Goal: Task Accomplishment & Management: Use online tool/utility

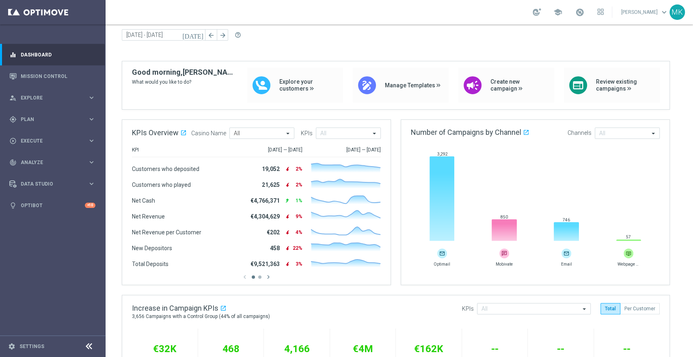
scroll to position [45, 0]
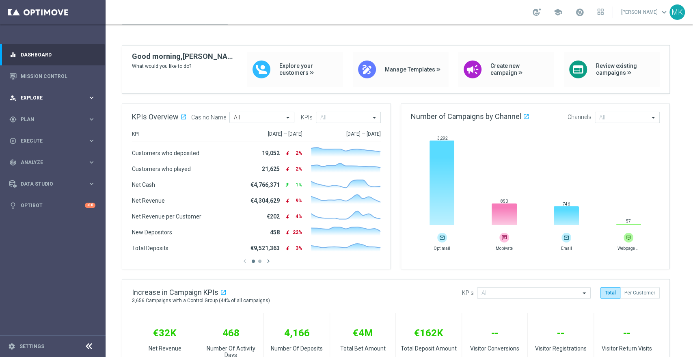
click at [53, 95] on span "Explore" at bounding box center [54, 97] width 67 height 5
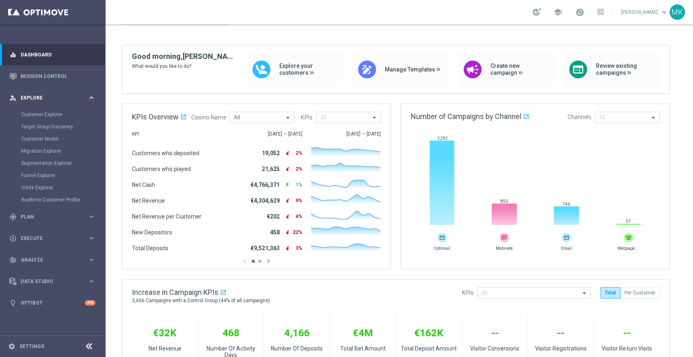
click at [53, 95] on span "Explore" at bounding box center [54, 97] width 67 height 5
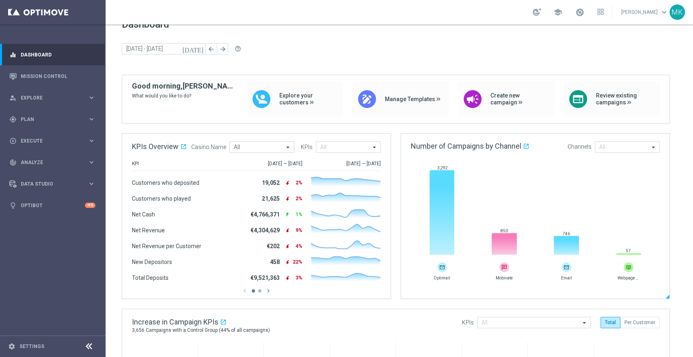
scroll to position [0, 0]
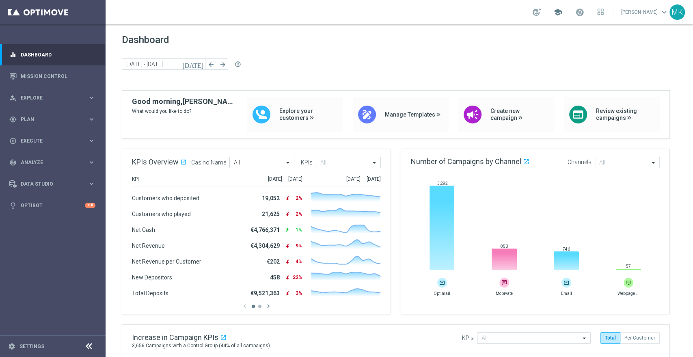
click at [559, 11] on span "school" at bounding box center [557, 12] width 9 height 9
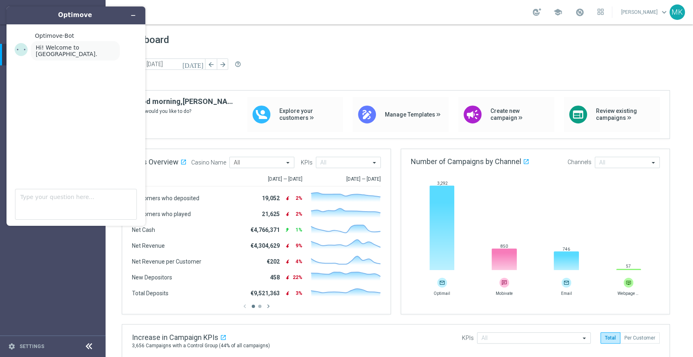
click at [141, 15] on header "Optimove" at bounding box center [75, 15] width 139 height 18
click at [651, 10] on link "[PERSON_NAME] keyboard_arrow_down" at bounding box center [644, 12] width 49 height 12
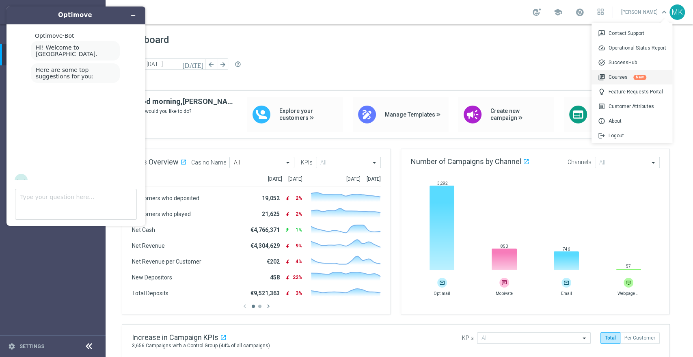
scroll to position [11, 0]
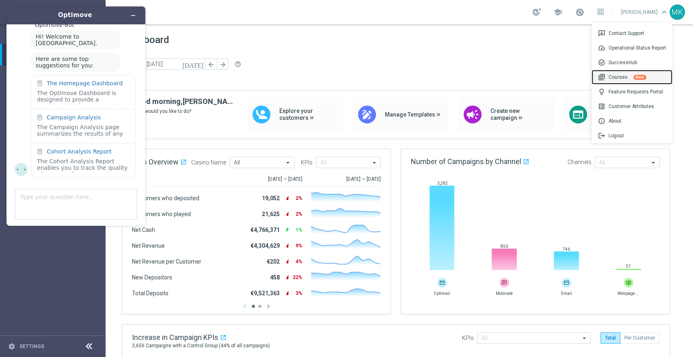
click at [617, 75] on div "library_books Courses New" at bounding box center [632, 77] width 81 height 15
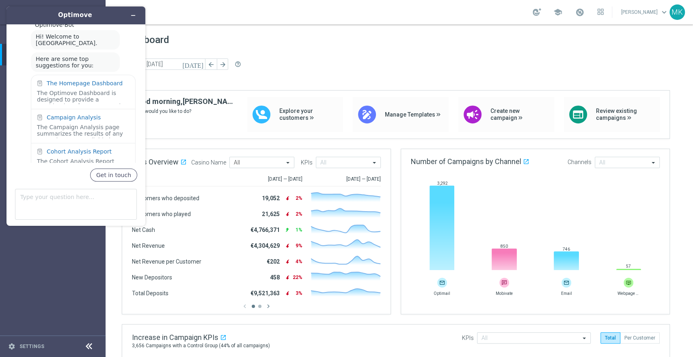
click at [205, 12] on div "school [PERSON_NAME] keyboard_arrow_down MK" at bounding box center [399, 12] width 587 height 24
click at [128, 16] on button "Minimize widget" at bounding box center [133, 15] width 13 height 11
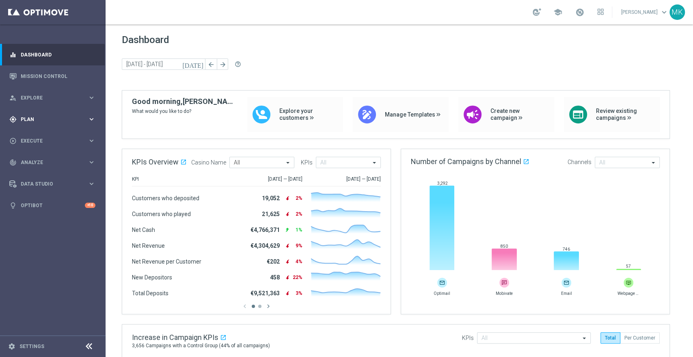
click at [37, 118] on span "Plan" at bounding box center [54, 119] width 67 height 5
click at [40, 197] on div "play_circle_outline Execute keyboard_arrow_right" at bounding box center [52, 202] width 105 height 22
click at [40, 157] on link "Campaign Builder" at bounding box center [52, 157] width 63 height 6
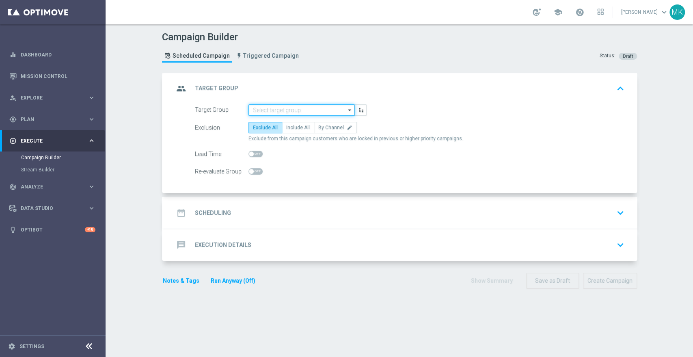
click at [309, 111] on input at bounding box center [301, 109] width 106 height 11
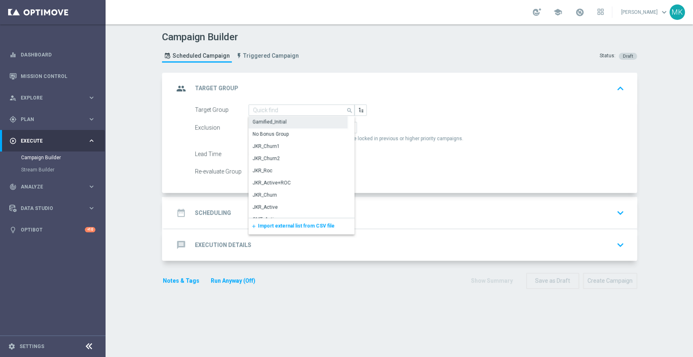
click at [283, 125] on div "Gamified_Initial" at bounding box center [297, 121] width 99 height 11
type input "Gamified_Initial"
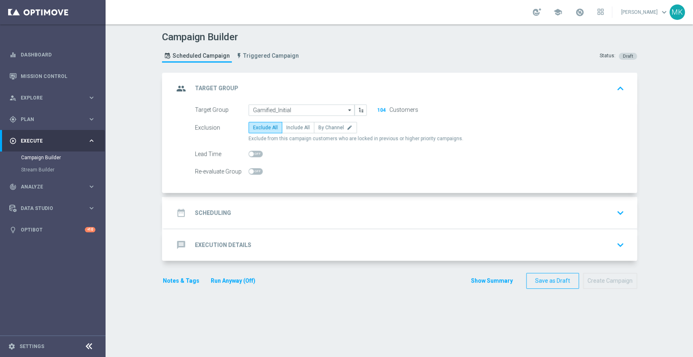
click at [224, 210] on h2 "Scheduling" at bounding box center [213, 213] width 36 height 8
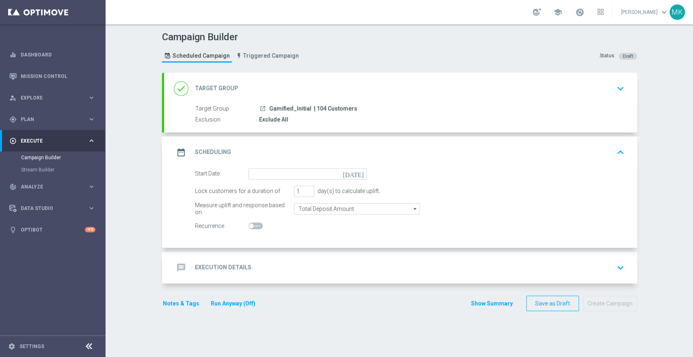
click at [253, 224] on span at bounding box center [255, 225] width 14 height 6
click at [253, 224] on input "checkbox" at bounding box center [255, 225] width 14 height 6
checkbox input "true"
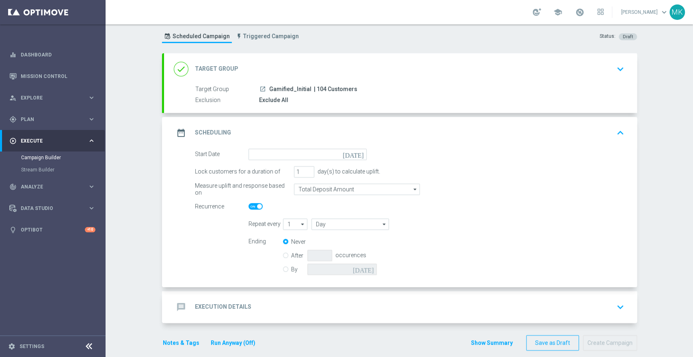
scroll to position [28, 0]
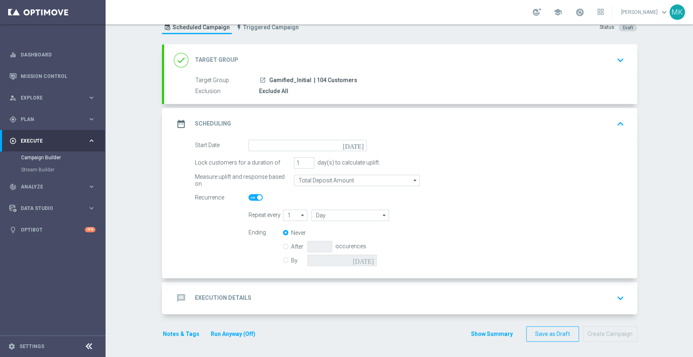
click at [300, 216] on icon "arrow_drop_down" at bounding box center [303, 215] width 8 height 11
click at [300, 216] on icon "search" at bounding box center [302, 214] width 7 height 9
click at [325, 233] on div "Never" at bounding box center [335, 232] width 104 height 11
type input "1"
click at [291, 261] on label "By" at bounding box center [299, 260] width 16 height 7
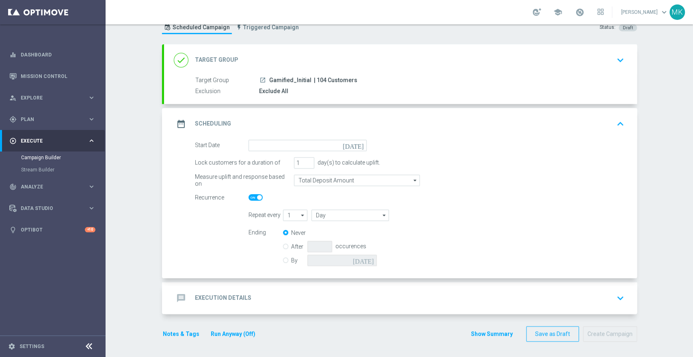
click at [283, 261] on input "By" at bounding box center [285, 258] width 5 height 5
radio input "true"
radio input "false"
click at [299, 217] on icon "arrow_drop_down" at bounding box center [303, 215] width 8 height 11
click at [295, 217] on input at bounding box center [295, 214] width 25 height 11
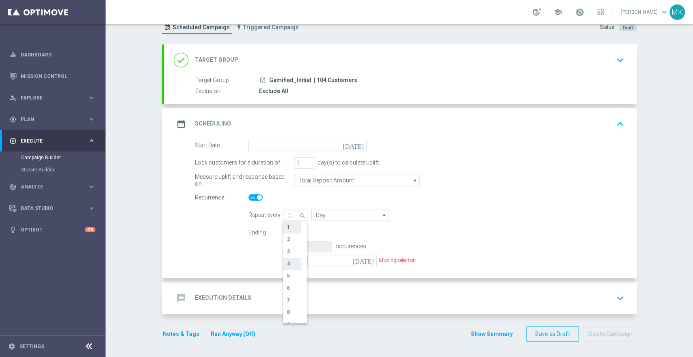
click at [287, 260] on div "4" at bounding box center [292, 263] width 18 height 11
type input "4"
type input "Days"
click at [292, 234] on label "Never" at bounding box center [299, 232] width 16 height 7
click at [288, 234] on input "Never" at bounding box center [285, 233] width 5 height 5
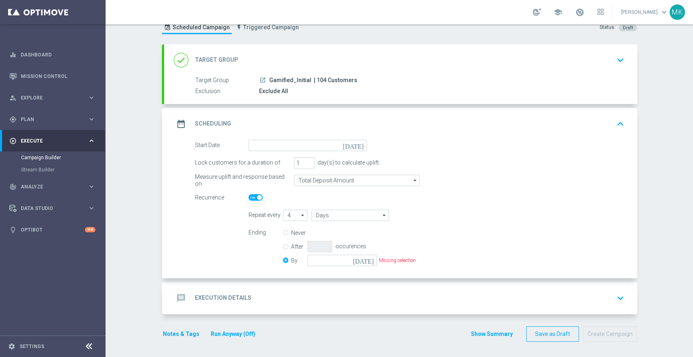
radio input "true"
radio input "false"
click at [291, 245] on label "After" at bounding box center [299, 246] width 16 height 7
click at [288, 245] on input "After" at bounding box center [285, 244] width 5 height 5
radio input "true"
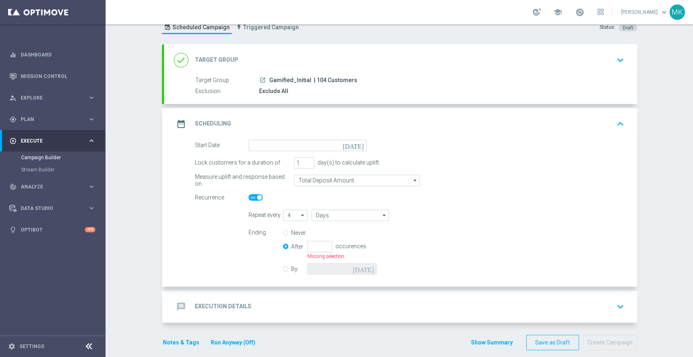
click at [283, 232] on input "Never" at bounding box center [285, 233] width 5 height 5
radio input "true"
radio input "false"
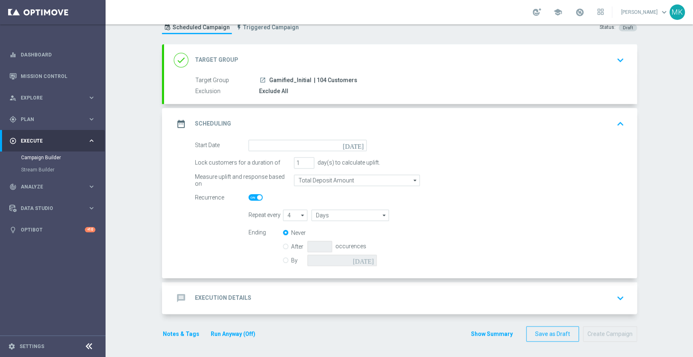
click at [302, 217] on icon "arrow_drop_down" at bounding box center [303, 215] width 8 height 11
click at [419, 228] on div "Ending Never After occurences By [DATE]" at bounding box center [436, 247] width 388 height 41
type input "4"
click at [233, 295] on h2 "Execution Details" at bounding box center [223, 298] width 56 height 8
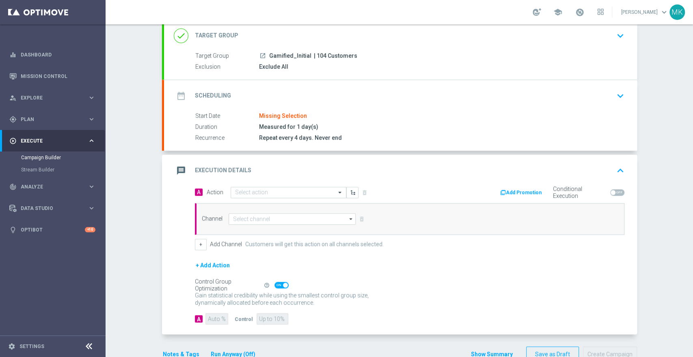
scroll to position [73, 0]
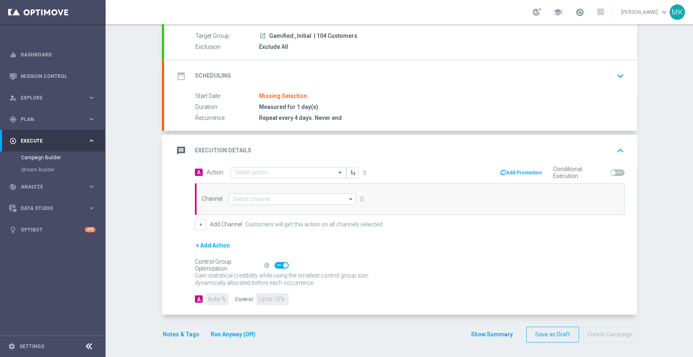
click at [200, 246] on button "+ Add Action" at bounding box center [213, 245] width 36 height 10
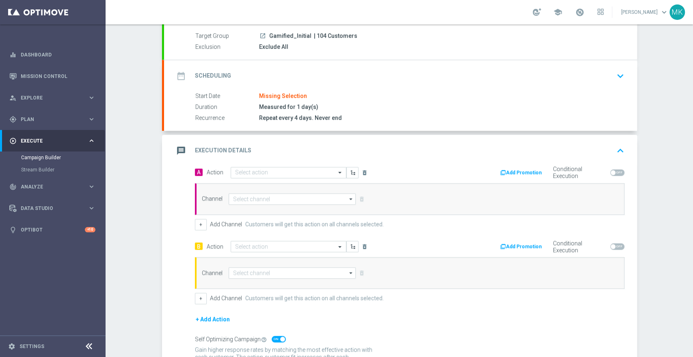
scroll to position [118, 0]
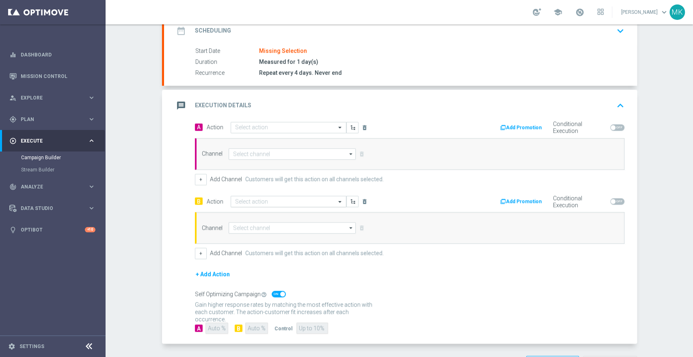
click at [282, 203] on input "text" at bounding box center [280, 201] width 91 height 7
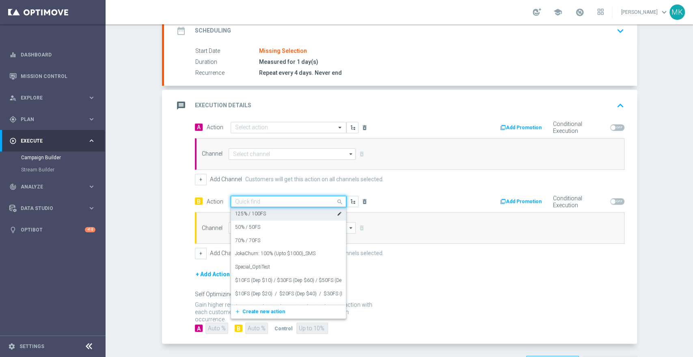
click at [276, 214] on div "125% / 100FS edit" at bounding box center [288, 213] width 107 height 13
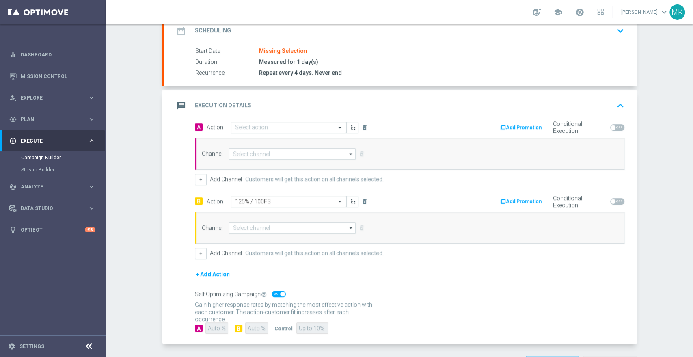
click at [302, 134] on div "A Action Select action delete_forever Add Promotion Conditional Execution Chann…" at bounding box center [410, 153] width 442 height 64
click at [298, 128] on input "text" at bounding box center [280, 127] width 91 height 7
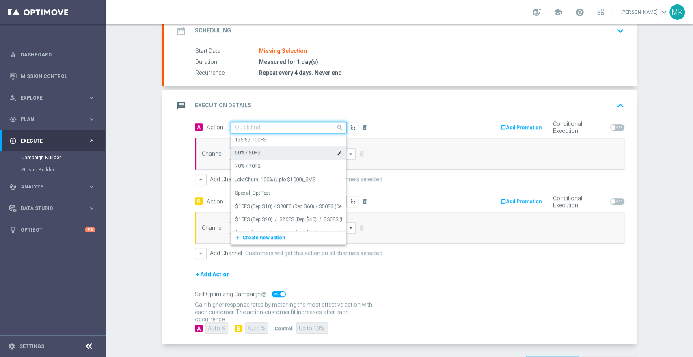
click at [285, 151] on div "50% / 50FS edit" at bounding box center [288, 152] width 107 height 13
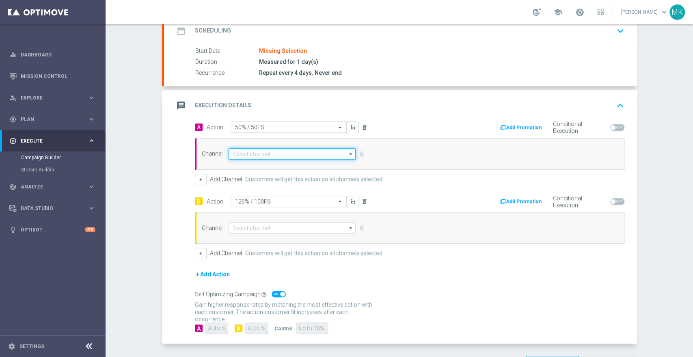
click at [285, 152] on input at bounding box center [292, 153] width 127 height 11
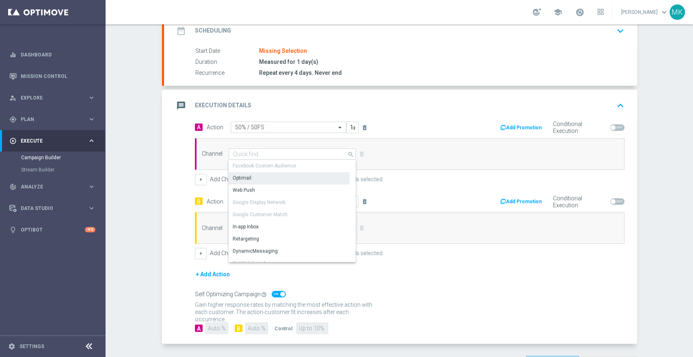
click at [262, 180] on div "Optimail" at bounding box center [289, 177] width 121 height 11
type input "Optimail"
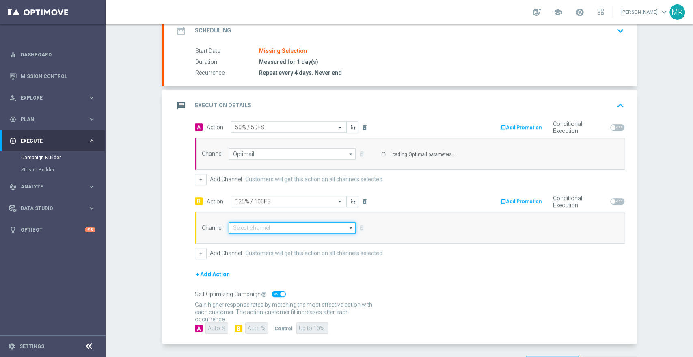
click at [278, 222] on input at bounding box center [292, 227] width 127 height 11
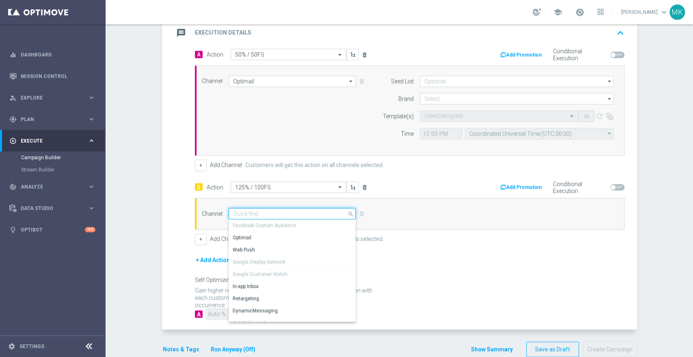
scroll to position [205, 0]
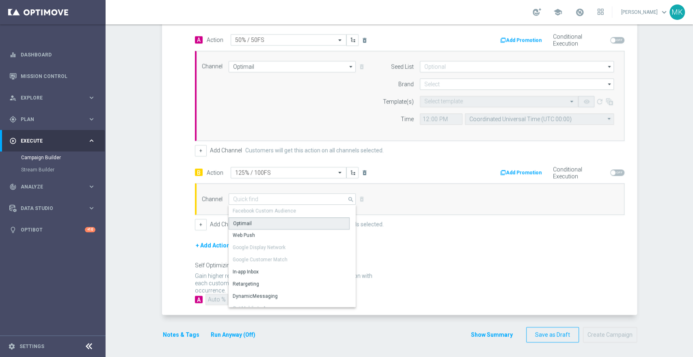
click at [266, 221] on div "Optimail" at bounding box center [289, 223] width 121 height 12
type input "Optimail"
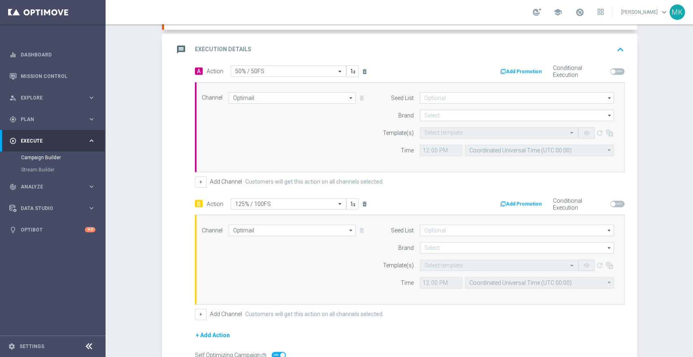
scroll to position [84, 0]
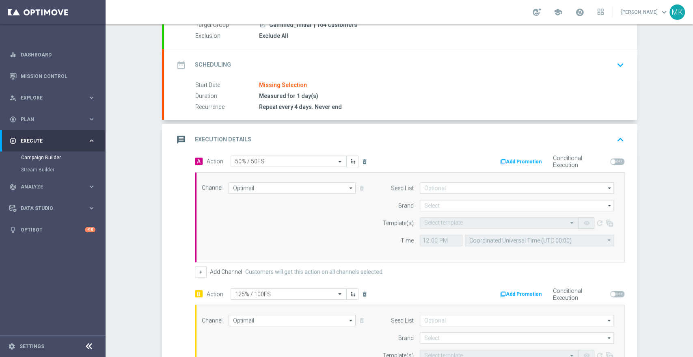
click at [617, 141] on icon "keyboard_arrow_up" at bounding box center [620, 140] width 12 height 12
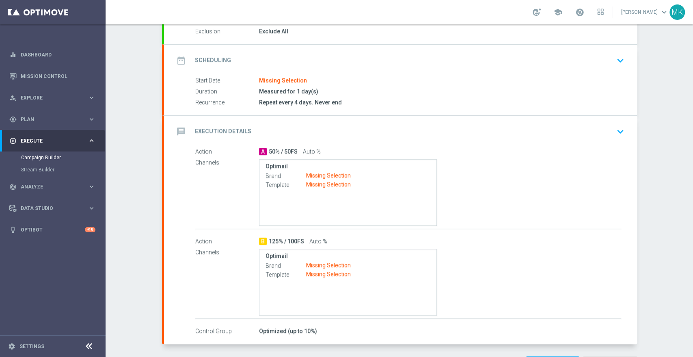
scroll to position [90, 0]
click at [312, 168] on div "Optimail Brand Missing Selection Template Missing Selection" at bounding box center [348, 174] width 165 height 27
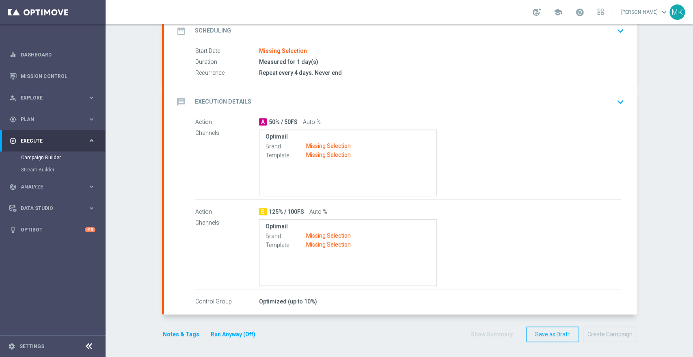
click at [614, 100] on icon "keyboard_arrow_down" at bounding box center [620, 102] width 12 height 12
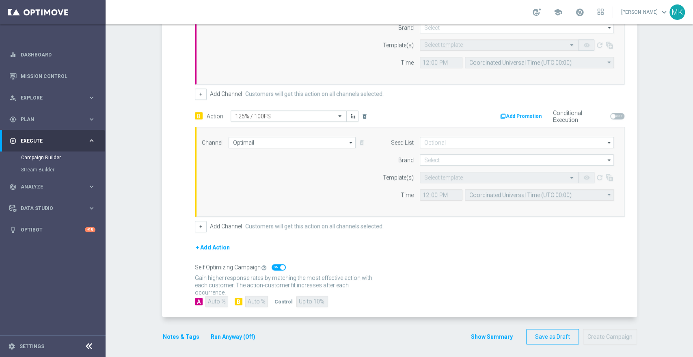
scroll to position [263, 0]
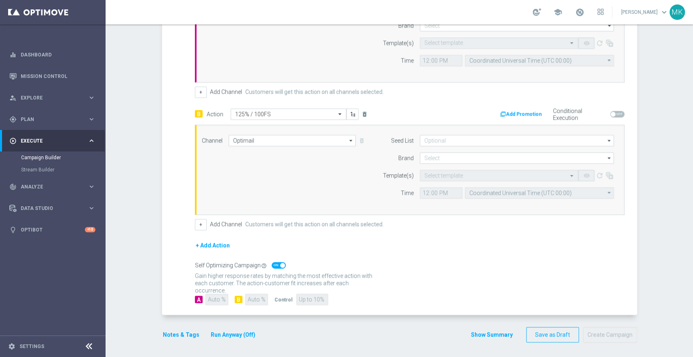
click at [273, 263] on span at bounding box center [279, 265] width 14 height 6
click at [273, 263] on input "checkbox" at bounding box center [279, 265] width 14 height 6
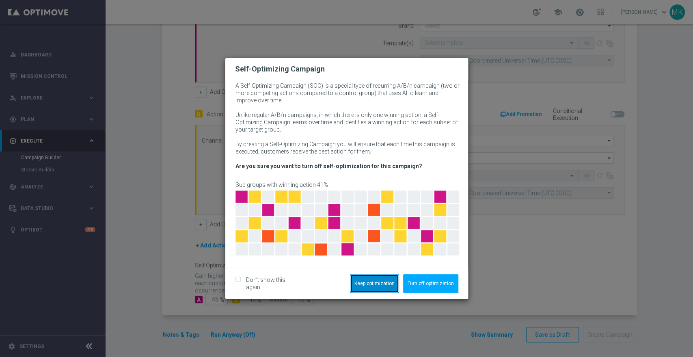
click at [386, 284] on button "Keep optimization" at bounding box center [374, 283] width 49 height 19
checkbox input "true"
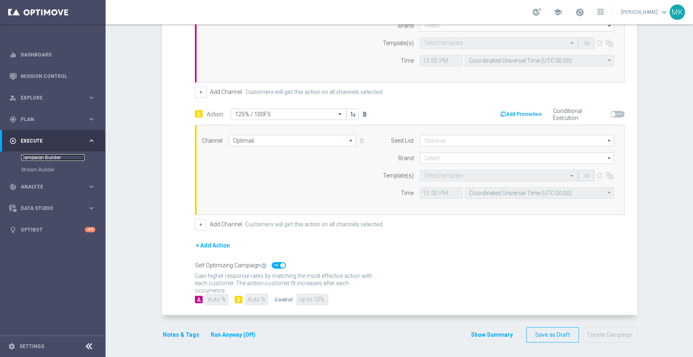
click at [29, 155] on link "Campaign Builder" at bounding box center [52, 157] width 63 height 6
click at [39, 158] on link "Campaign Builder" at bounding box center [52, 157] width 63 height 6
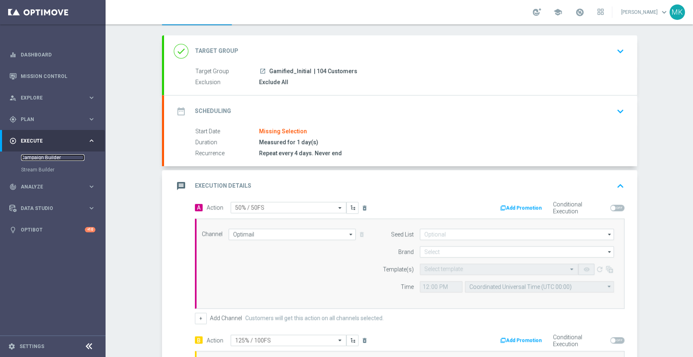
scroll to position [0, 0]
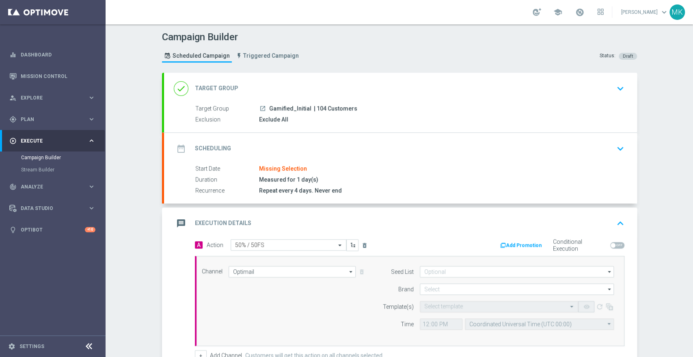
click at [618, 86] on icon "keyboard_arrow_down" at bounding box center [620, 88] width 12 height 12
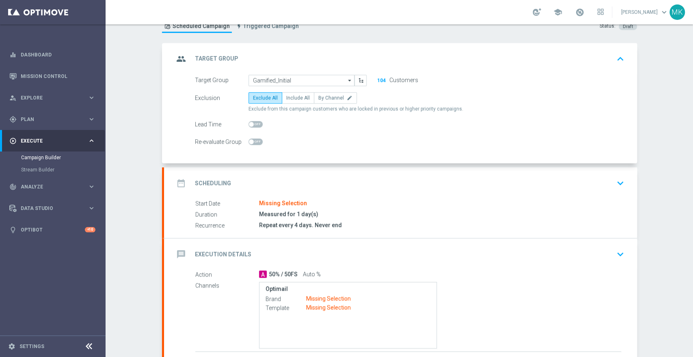
scroll to position [45, 0]
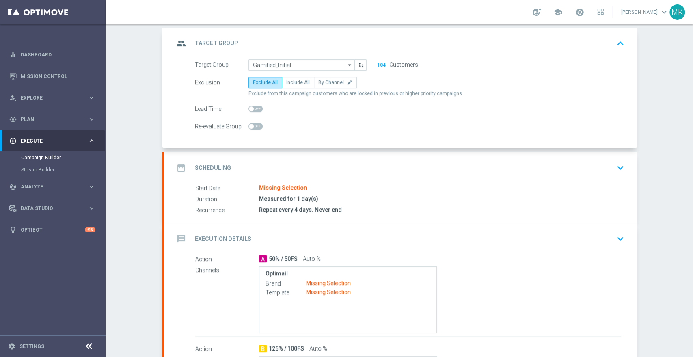
click at [617, 163] on icon "keyboard_arrow_down" at bounding box center [620, 168] width 12 height 12
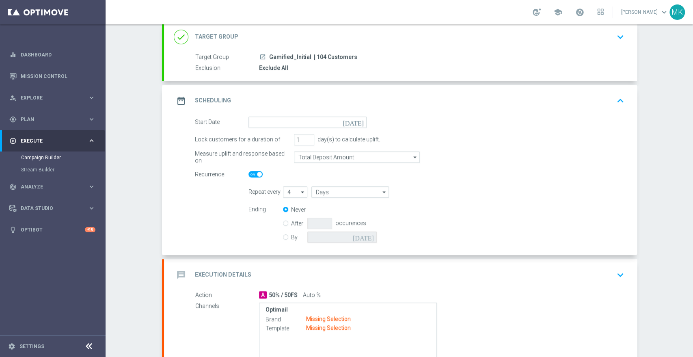
scroll to position [0, 0]
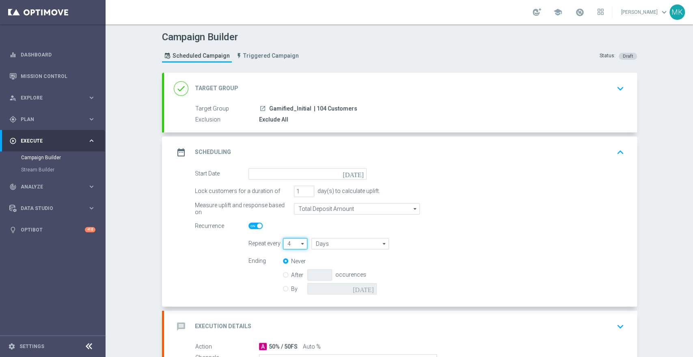
click at [291, 244] on input "4" at bounding box center [295, 243] width 25 height 11
click at [393, 226] on div "Recurrence" at bounding box center [410, 225] width 442 height 11
type input "4"
click at [337, 209] on input "Total Deposit Amount" at bounding box center [357, 208] width 126 height 11
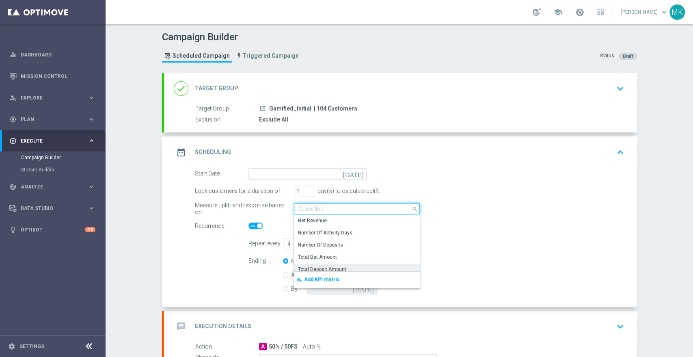
click at [337, 209] on input at bounding box center [357, 208] width 126 height 11
click at [215, 237] on form "Start Date [DATE] Lock customers for a duration of 1 day(s) to calculate uplift…" at bounding box center [410, 232] width 430 height 129
type input "Total Deposit Amount"
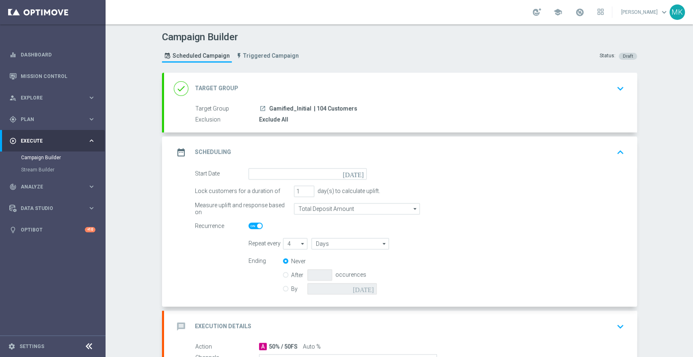
click at [257, 227] on span at bounding box center [259, 225] width 5 height 5
click at [253, 227] on input "checkbox" at bounding box center [255, 225] width 14 height 6
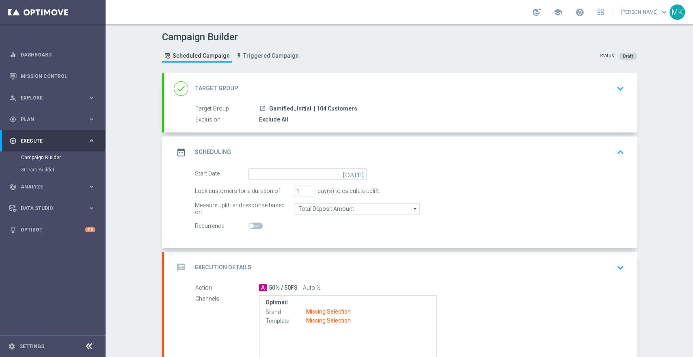
click at [253, 227] on span at bounding box center [255, 225] width 14 height 6
click at [253, 227] on input "checkbox" at bounding box center [255, 225] width 14 height 6
checkbox input "true"
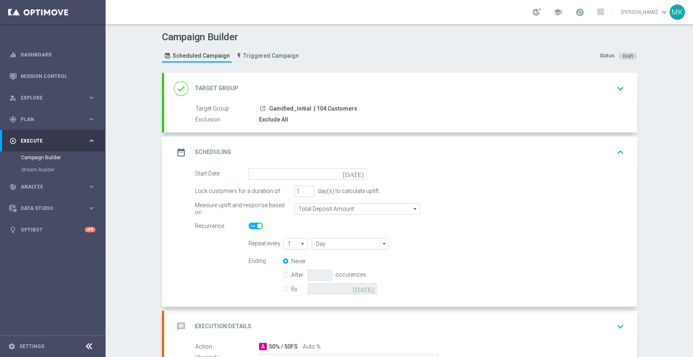
click at [299, 242] on icon "arrow_drop_down" at bounding box center [303, 243] width 8 height 11
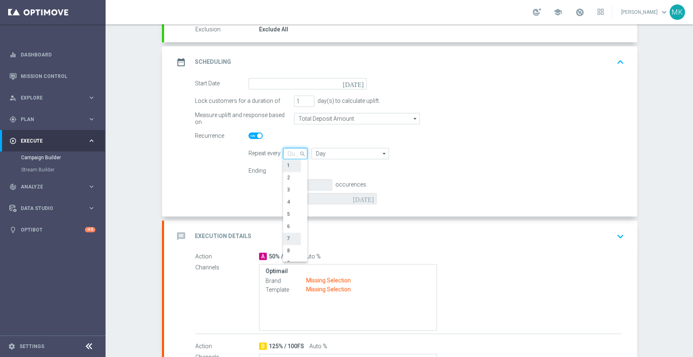
scroll to position [19, 0]
click at [400, 190] on div "Ending Never After occurences By [DATE]" at bounding box center [436, 185] width 388 height 41
type input "1"
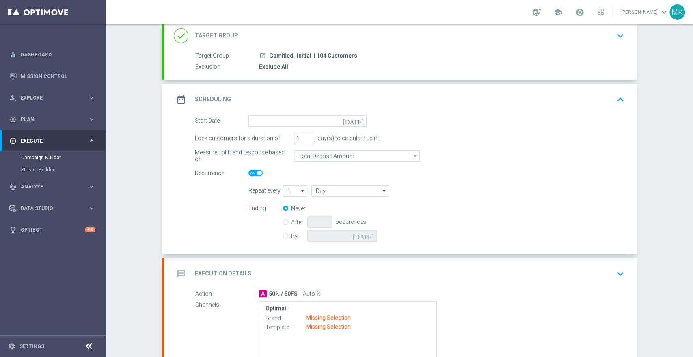
scroll to position [0, 0]
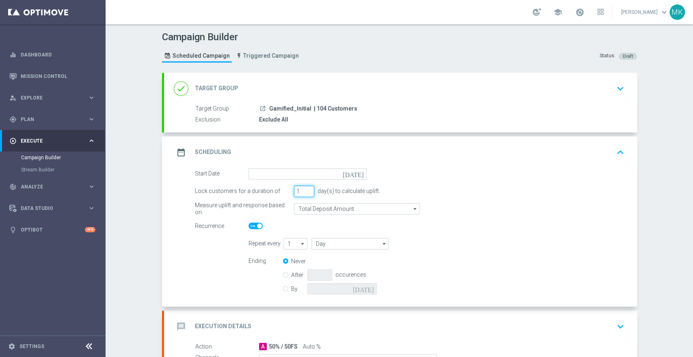
click at [301, 188] on input "1" at bounding box center [304, 191] width 20 height 11
click at [274, 227] on switch at bounding box center [307, 225] width 118 height 7
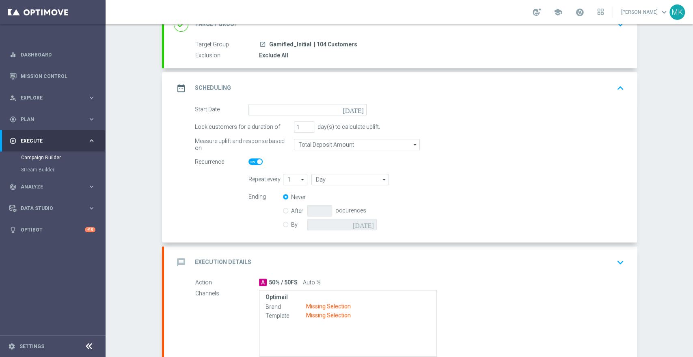
scroll to position [90, 0]
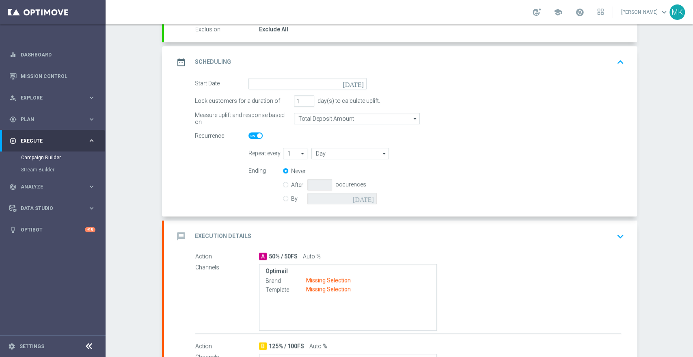
click at [299, 156] on icon "arrow_drop_down" at bounding box center [303, 153] width 8 height 11
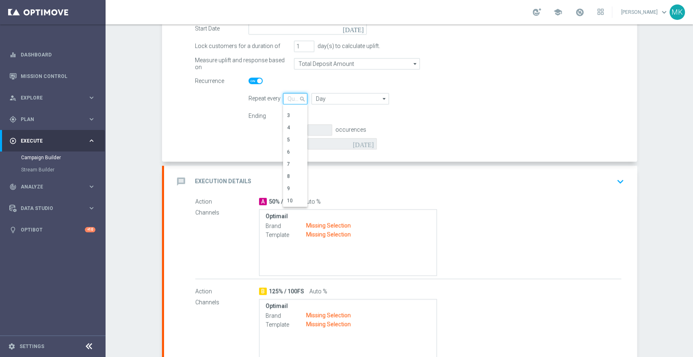
scroll to position [134, 0]
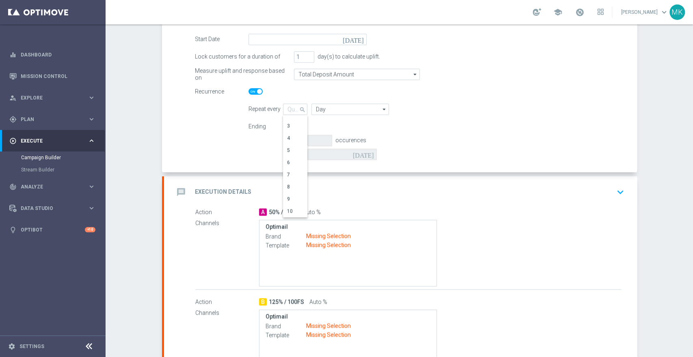
click at [412, 130] on div "Ending Never After occurences By [DATE]" at bounding box center [436, 141] width 388 height 41
type input "1"
click at [299, 107] on icon "arrow_drop_down" at bounding box center [303, 109] width 8 height 11
click at [292, 209] on div "10" at bounding box center [292, 210] width 18 height 11
type input "10"
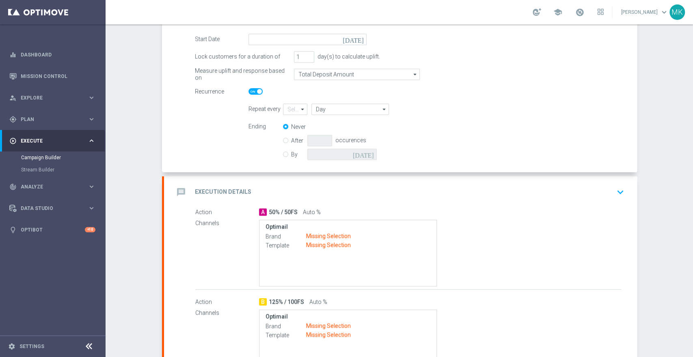
type input "Days"
click at [630, 12] on link "[PERSON_NAME] keyboard_arrow_down" at bounding box center [644, 12] width 49 height 12
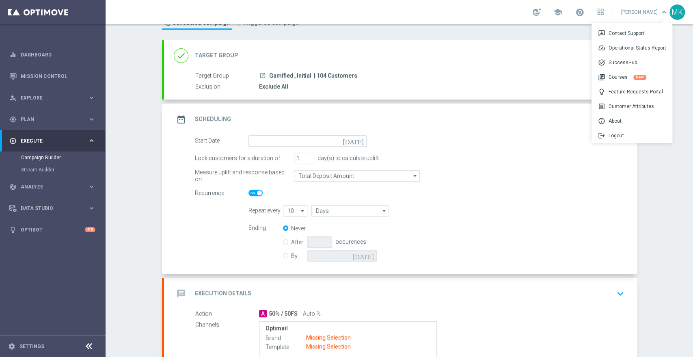
scroll to position [0, 0]
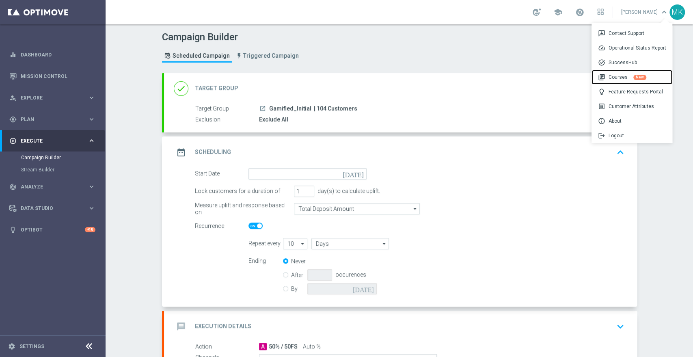
click at [618, 75] on div "library_books Courses New" at bounding box center [632, 77] width 81 height 15
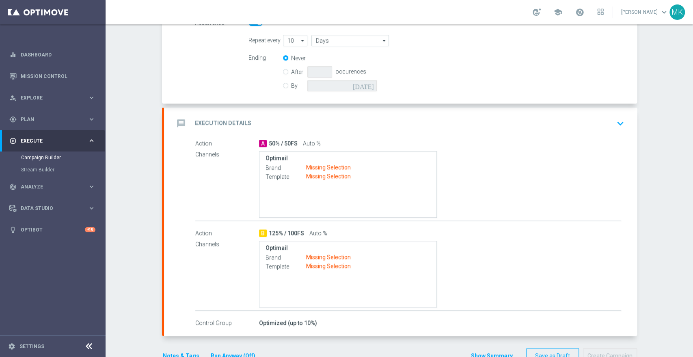
scroll to position [225, 0]
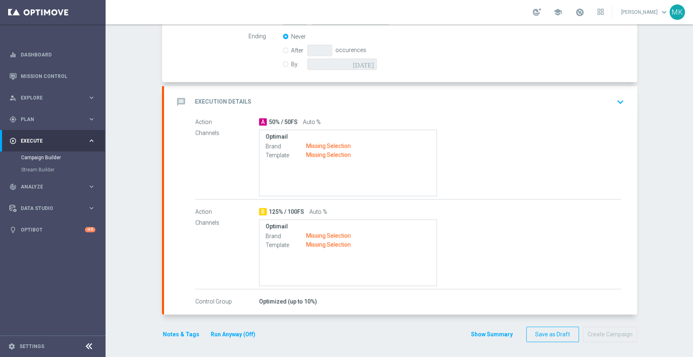
click at [614, 98] on icon "keyboard_arrow_down" at bounding box center [620, 102] width 12 height 12
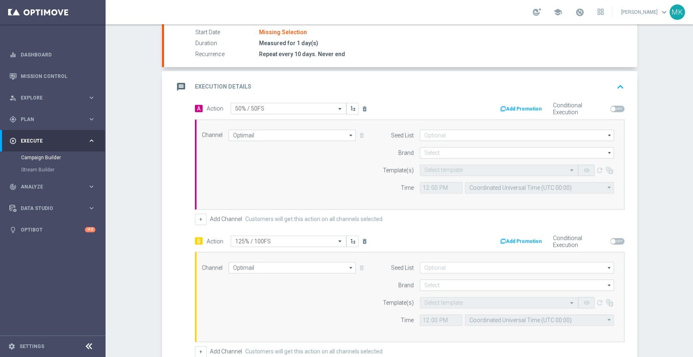
scroll to position [127, 0]
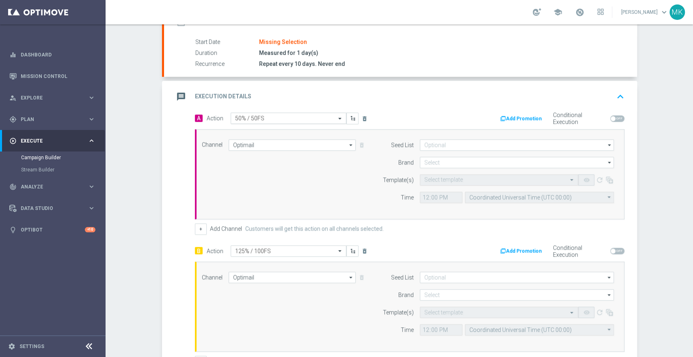
click at [337, 116] on span at bounding box center [341, 118] width 10 height 7
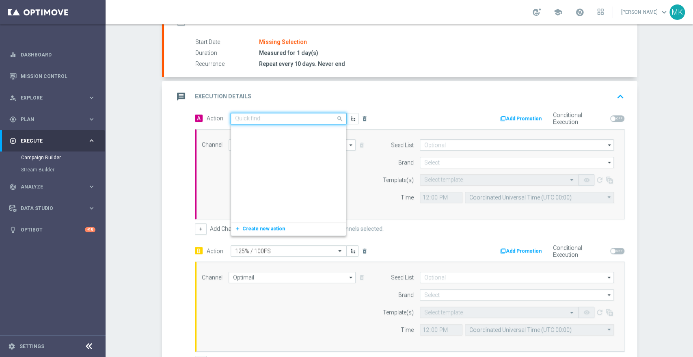
scroll to position [17627, 0]
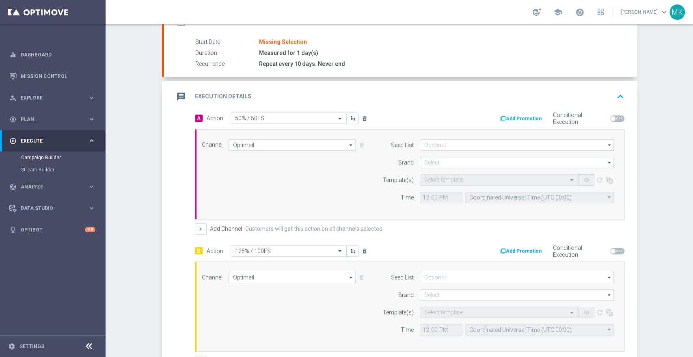
click at [364, 89] on div "message Execution Details keyboard_arrow_up" at bounding box center [400, 96] width 453 height 15
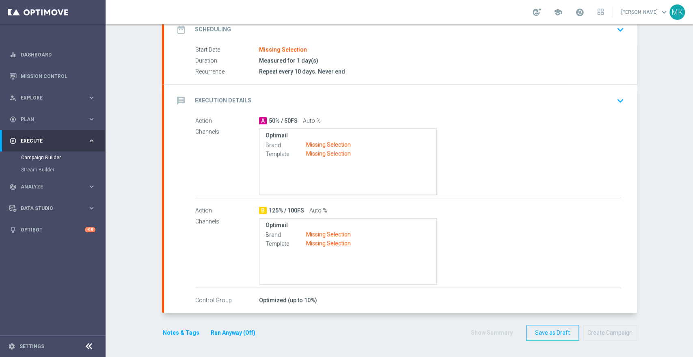
scroll to position [118, 0]
click at [297, 145] on label "Brand" at bounding box center [286, 145] width 41 height 7
click at [621, 96] on icon "keyboard_arrow_down" at bounding box center [620, 102] width 12 height 12
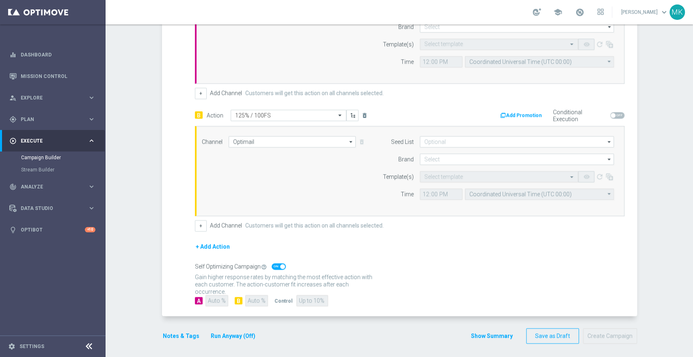
scroll to position [263, 0]
drag, startPoint x: 236, startPoint y: 270, endPoint x: 246, endPoint y: 271, distance: 9.8
click at [246, 272] on p "Gain higher response rates by matching the most effective action with each cust…" at bounding box center [286, 283] width 183 height 22
click at [272, 266] on span at bounding box center [279, 265] width 14 height 6
click at [272, 266] on input "checkbox" at bounding box center [279, 265] width 14 height 6
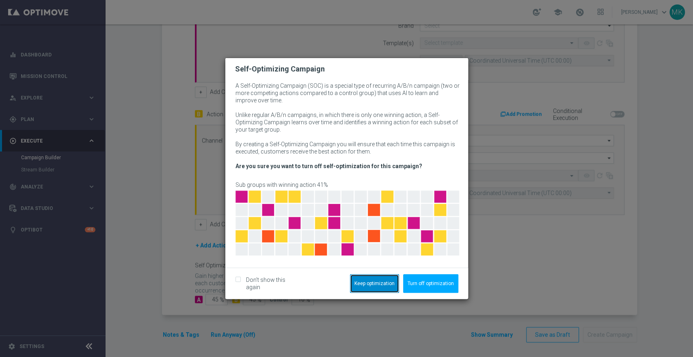
click at [382, 282] on button "Keep optimization" at bounding box center [374, 283] width 49 height 19
checkbox input "true"
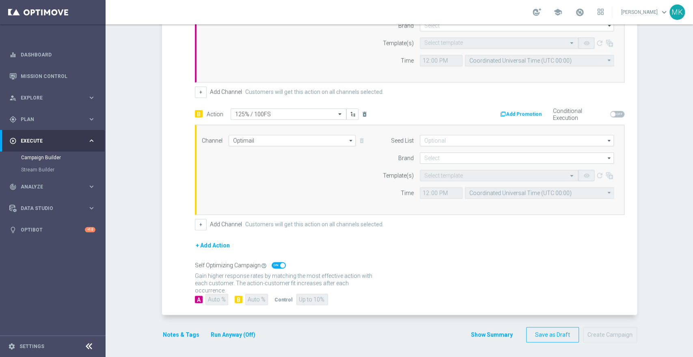
drag, startPoint x: 615, startPoint y: 114, endPoint x: 607, endPoint y: 112, distance: 7.6
click at [614, 113] on span at bounding box center [617, 114] width 14 height 6
click at [614, 113] on input "checkbox" at bounding box center [617, 114] width 14 height 6
checkbox input "true"
click at [514, 111] on button "Add Promotion" at bounding box center [521, 114] width 45 height 9
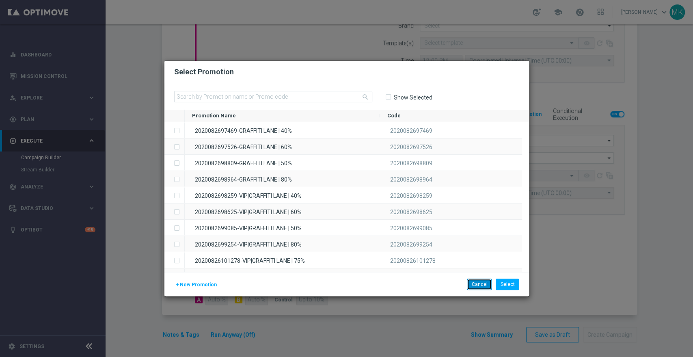
click at [486, 284] on button "Cancel" at bounding box center [479, 283] width 25 height 11
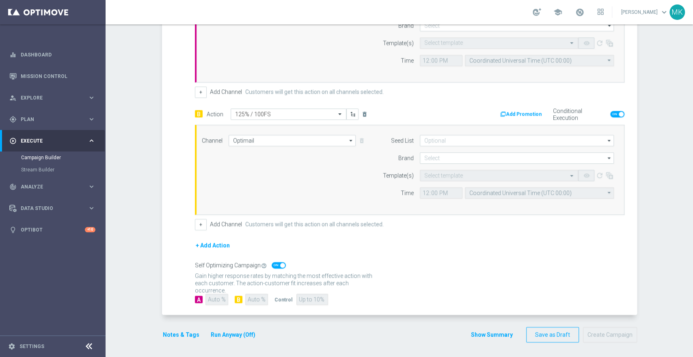
scroll to position [173, 0]
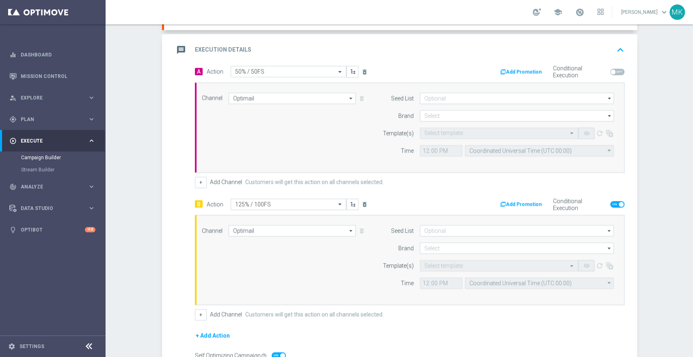
click at [614, 73] on span at bounding box center [617, 72] width 14 height 6
click at [614, 73] on input "checkbox" at bounding box center [617, 72] width 14 height 6
checkbox input "true"
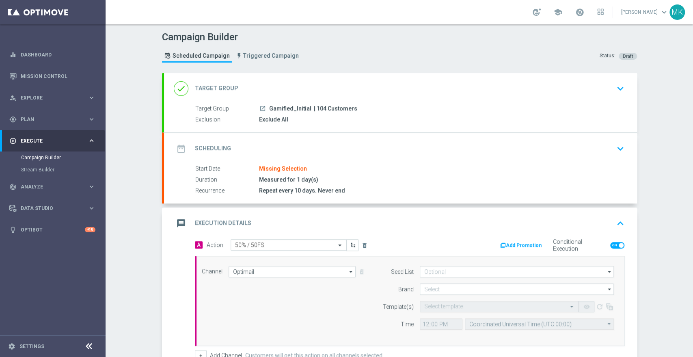
scroll to position [0, 0]
click at [617, 89] on icon "keyboard_arrow_down" at bounding box center [620, 88] width 12 height 12
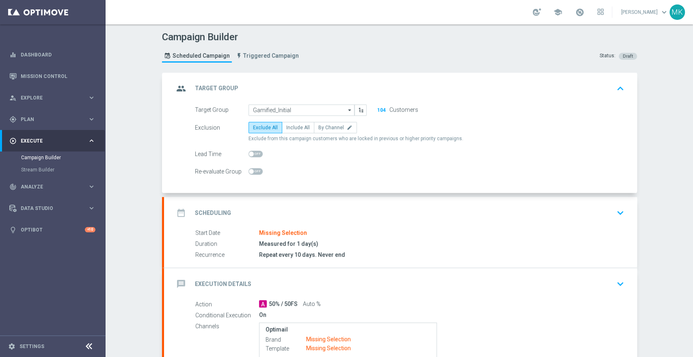
click at [617, 89] on icon "keyboard_arrow_up" at bounding box center [620, 88] width 12 height 12
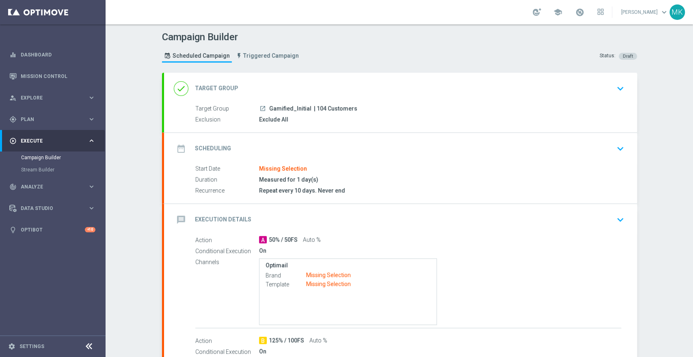
click at [615, 149] on icon "keyboard_arrow_down" at bounding box center [620, 148] width 12 height 12
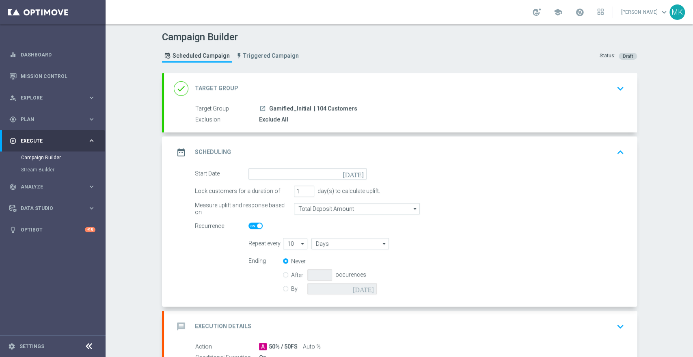
drag, startPoint x: 433, startPoint y: 170, endPoint x: 438, endPoint y: 166, distance: 6.9
click at [434, 170] on div "Start Date [DATE]" at bounding box center [410, 173] width 442 height 11
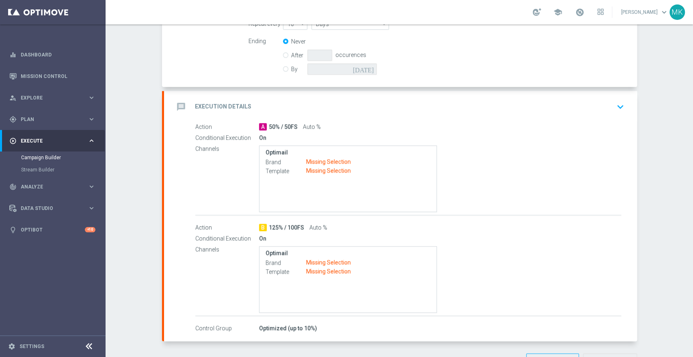
scroll to position [247, 0]
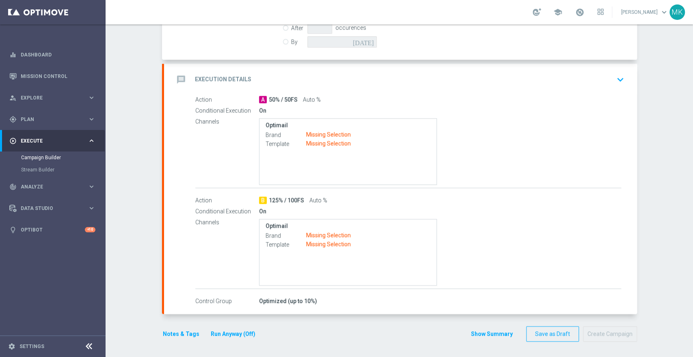
click at [226, 330] on button "Run Anyway (Off)" at bounding box center [233, 334] width 46 height 10
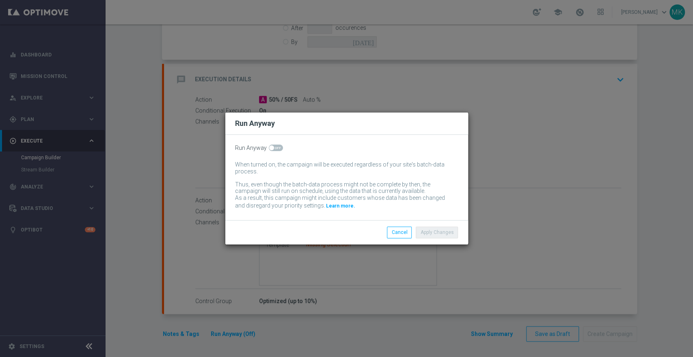
click at [269, 147] on span at bounding box center [271, 147] width 5 height 5
click at [269, 147] on input "checkbox" at bounding box center [276, 148] width 14 height 6
checkbox input "true"
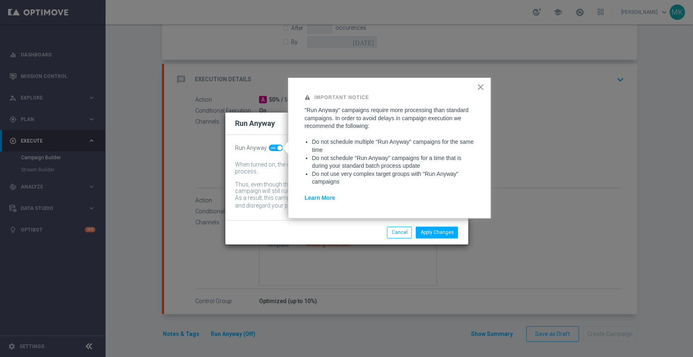
click at [481, 87] on button "×" at bounding box center [481, 86] width 8 height 13
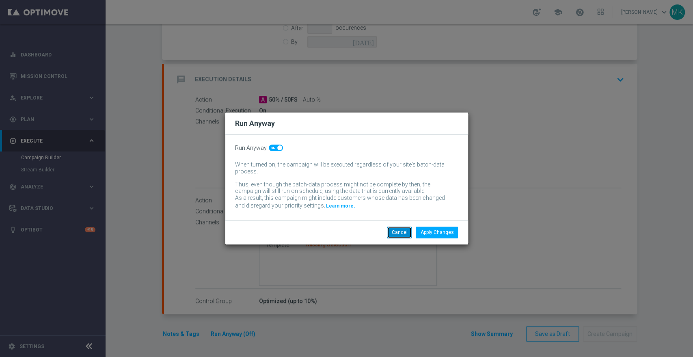
click at [402, 236] on button "Cancel" at bounding box center [399, 232] width 25 height 11
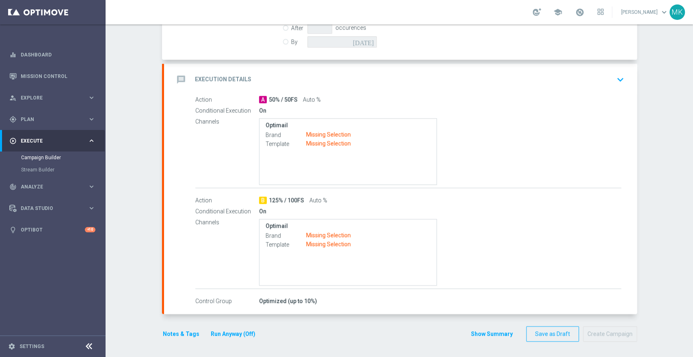
click at [165, 333] on button "Notes & Tags" at bounding box center [181, 334] width 38 height 10
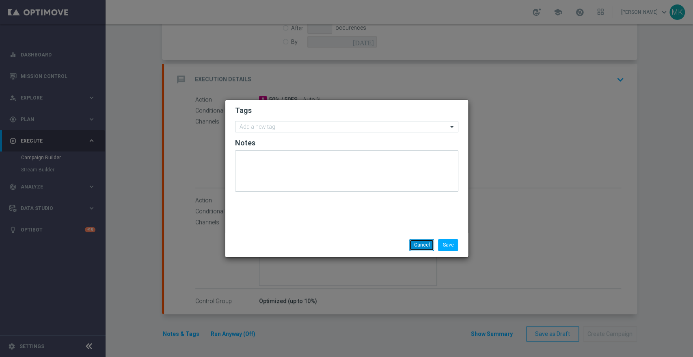
click at [420, 248] on button "Cancel" at bounding box center [421, 244] width 25 height 11
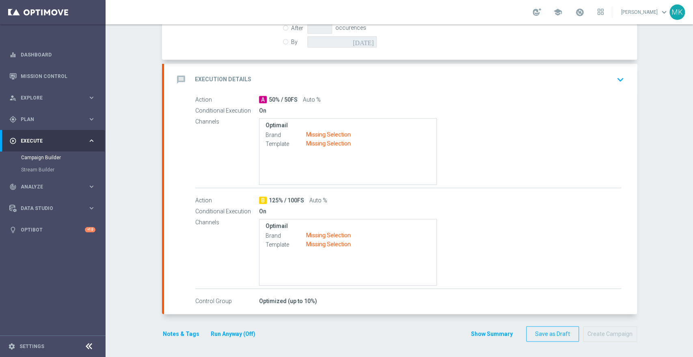
click at [471, 329] on button "Show Summary" at bounding box center [492, 333] width 43 height 9
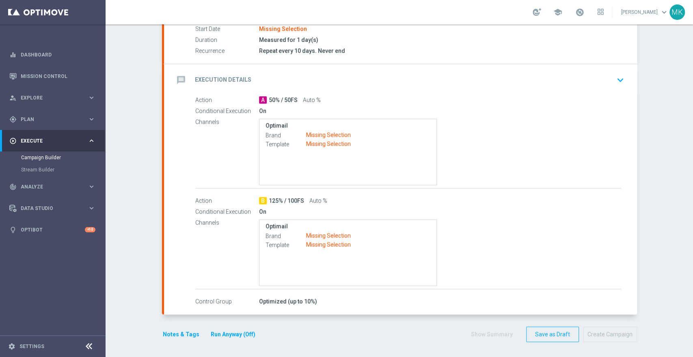
scroll to position [4, 0]
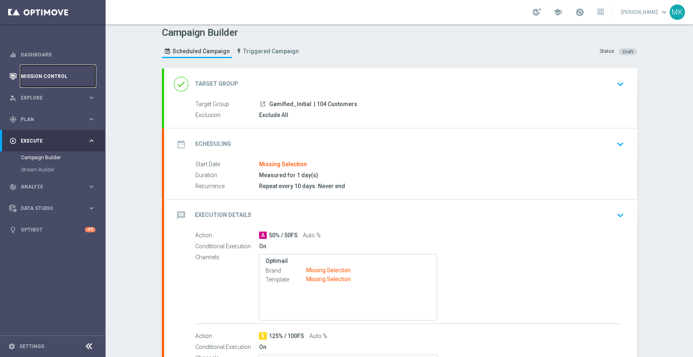
drag, startPoint x: 39, startPoint y: 68, endPoint x: 114, endPoint y: 32, distance: 82.6
click at [39, 68] on link "Mission Control" at bounding box center [58, 76] width 75 height 22
